Goal: Information Seeking & Learning: Learn about a topic

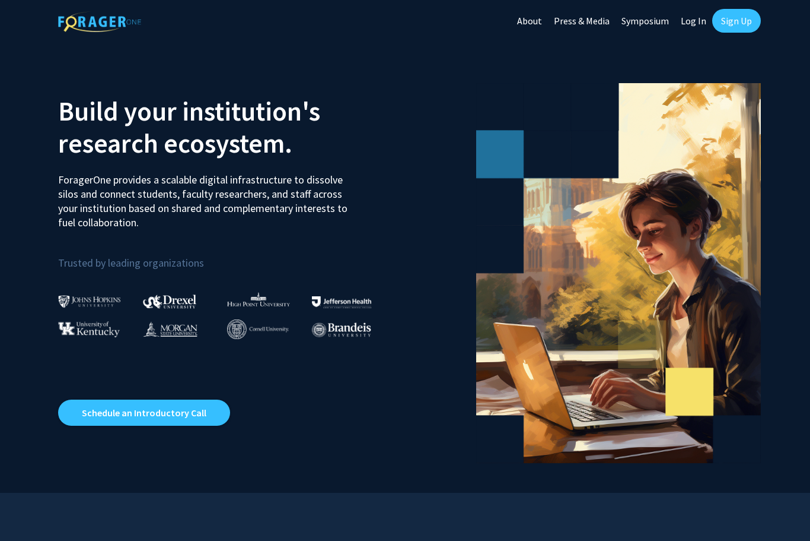
click at [701, 26] on link "Log In" at bounding box center [693, 21] width 37 height 42
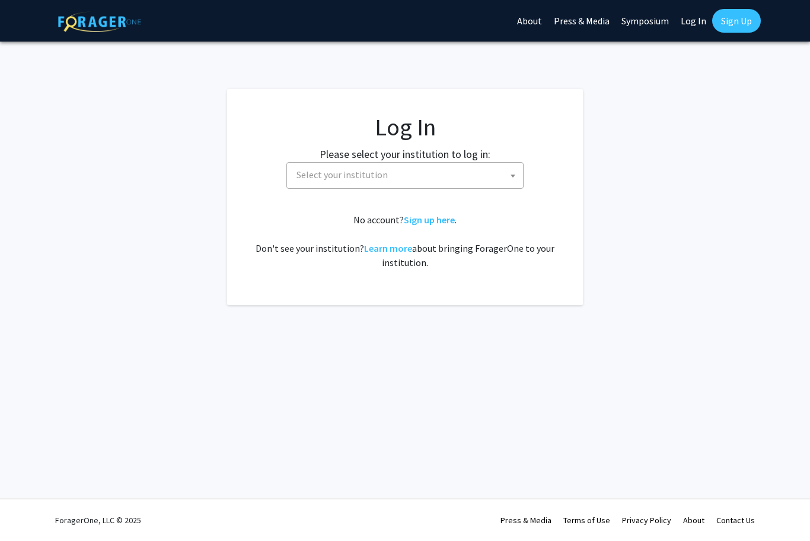
click at [487, 163] on span "Select your institution" at bounding box center [407, 175] width 231 height 24
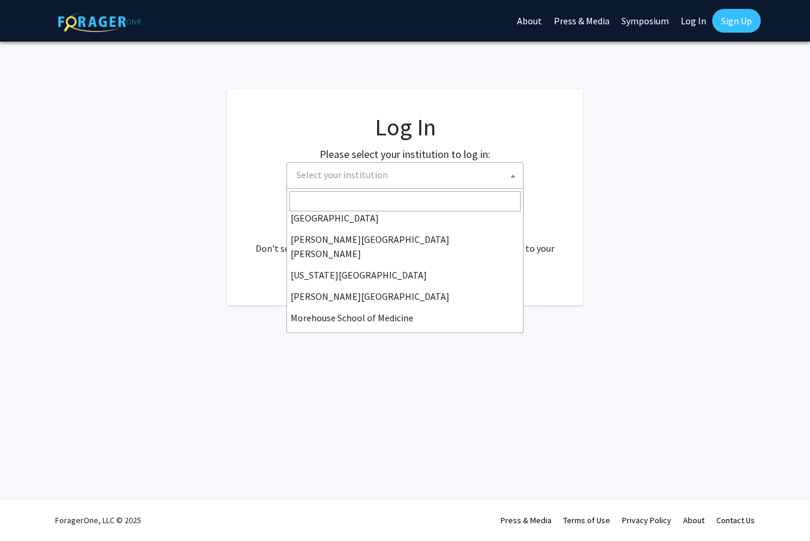
scroll to position [221, 0]
select select "1"
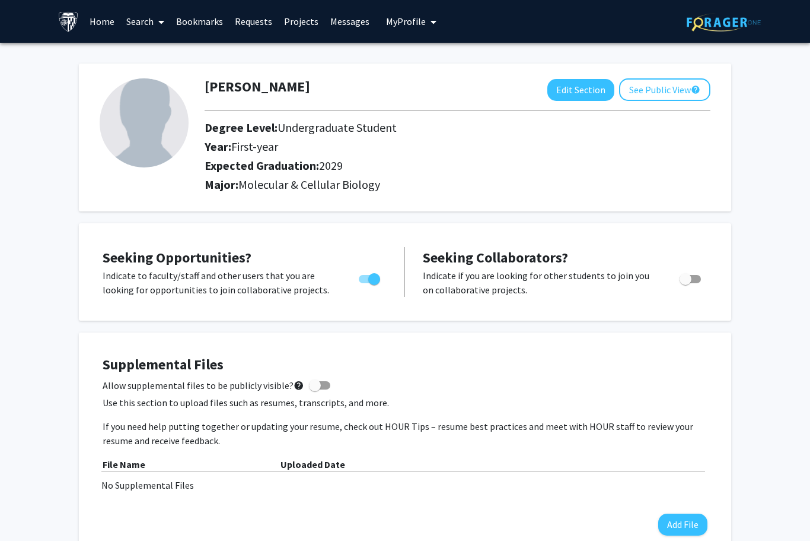
click at [155, 39] on span at bounding box center [159, 22] width 11 height 42
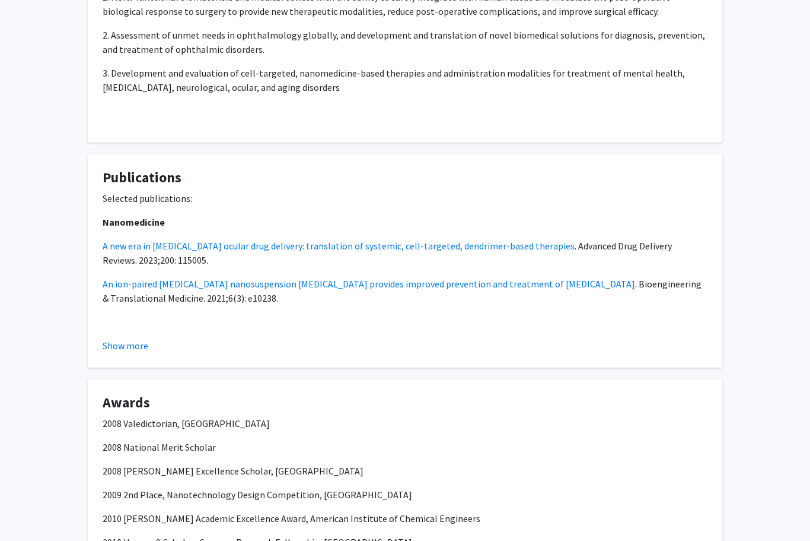
scroll to position [1150, 0]
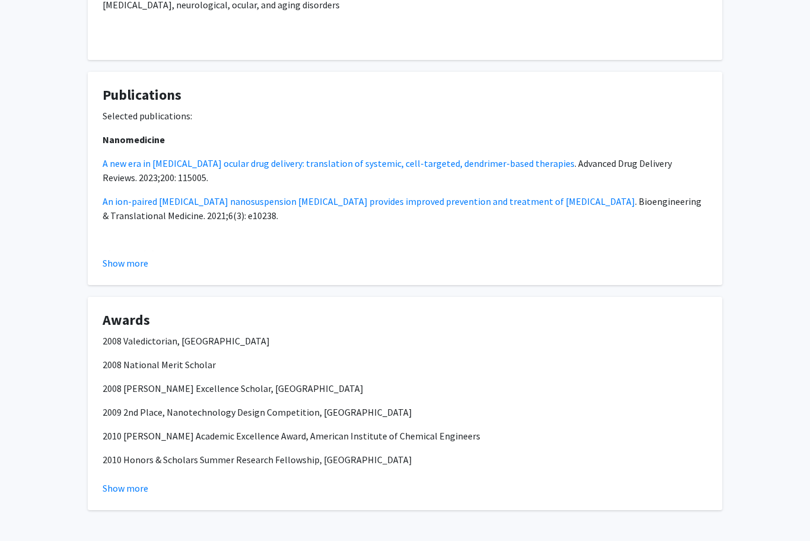
click at [143, 488] on button "Show more" at bounding box center [126, 488] width 46 height 14
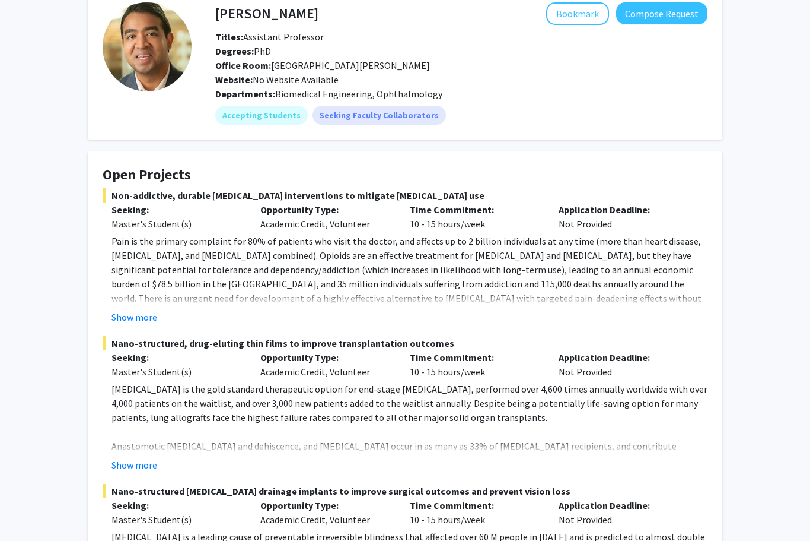
scroll to position [0, 0]
